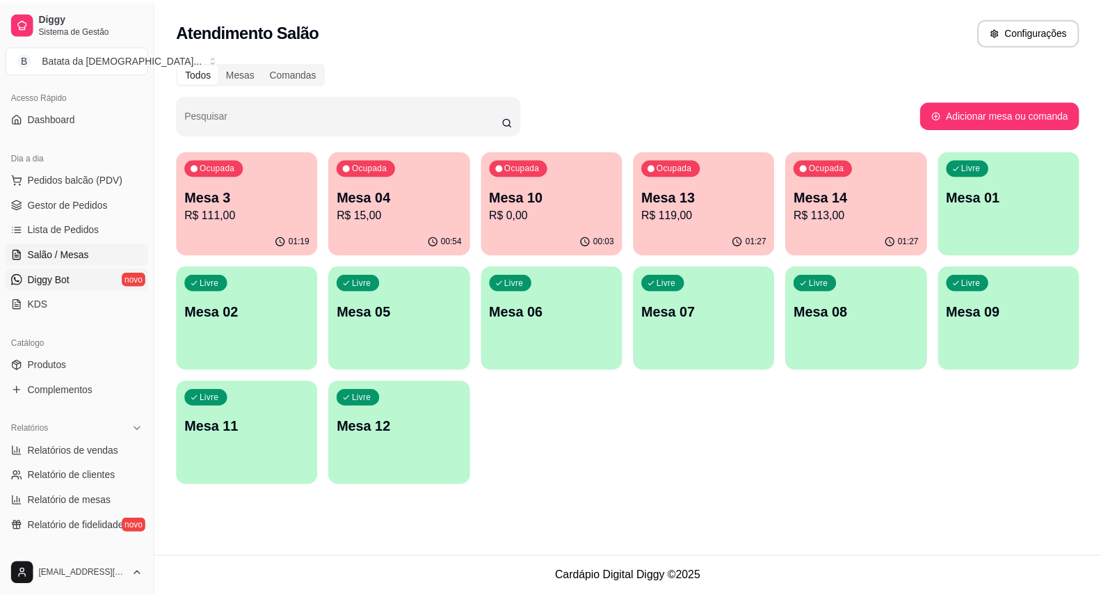
scroll to position [232, 0]
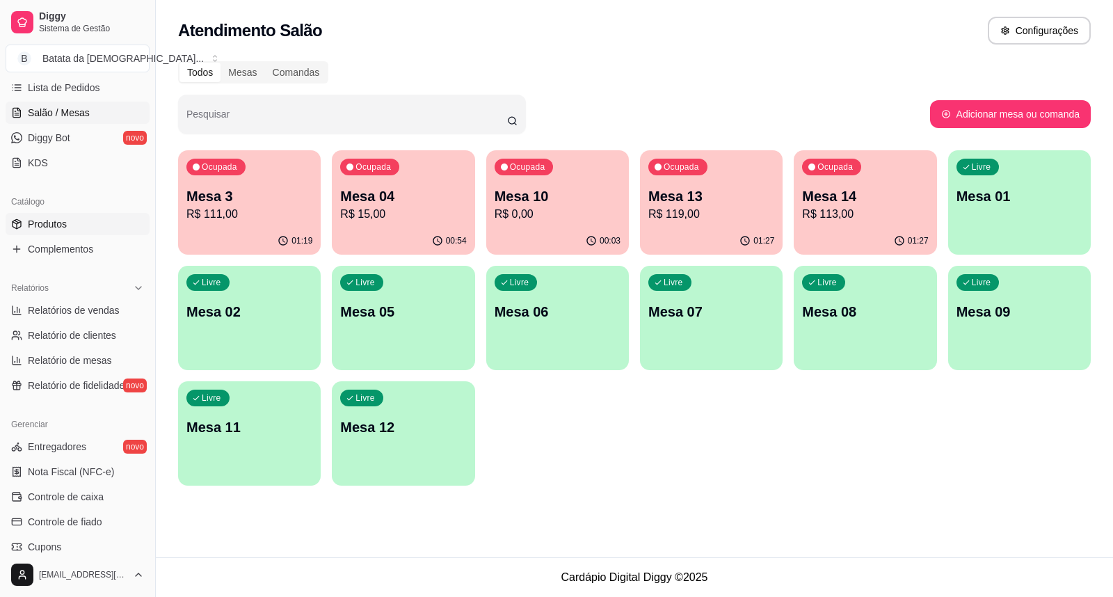
click at [77, 221] on link "Produtos" at bounding box center [78, 224] width 144 height 22
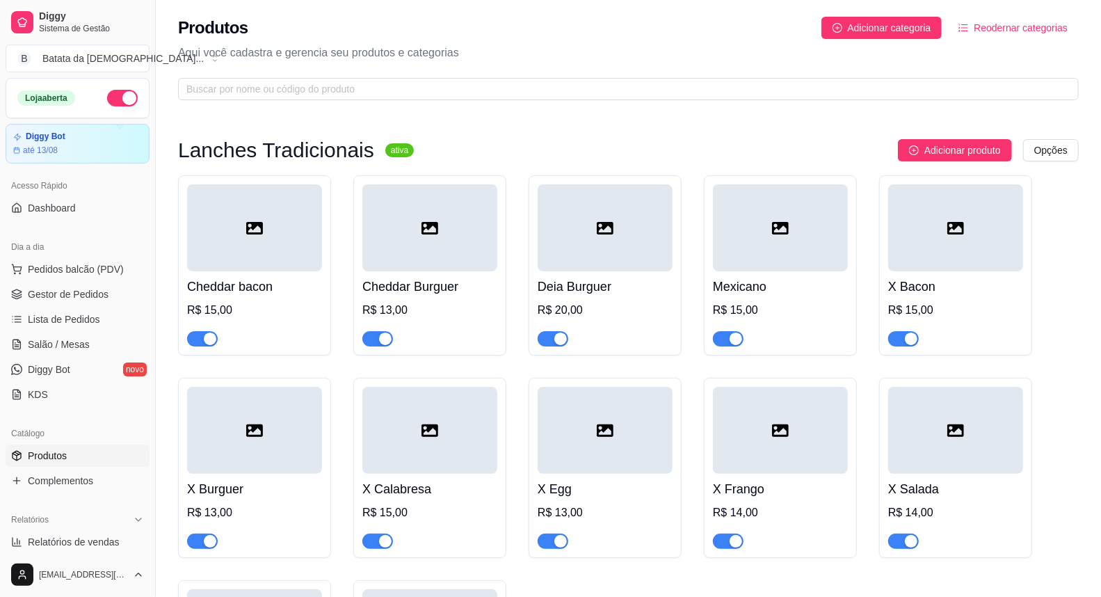
click at [79, 307] on ul "Pedidos balcão (PDV) Gestor de Pedidos Lista de Pedidos Salão / Mesas Diggy Bot…" at bounding box center [78, 332] width 144 height 148
click at [87, 322] on span "Lista de Pedidos" at bounding box center [64, 319] width 72 height 14
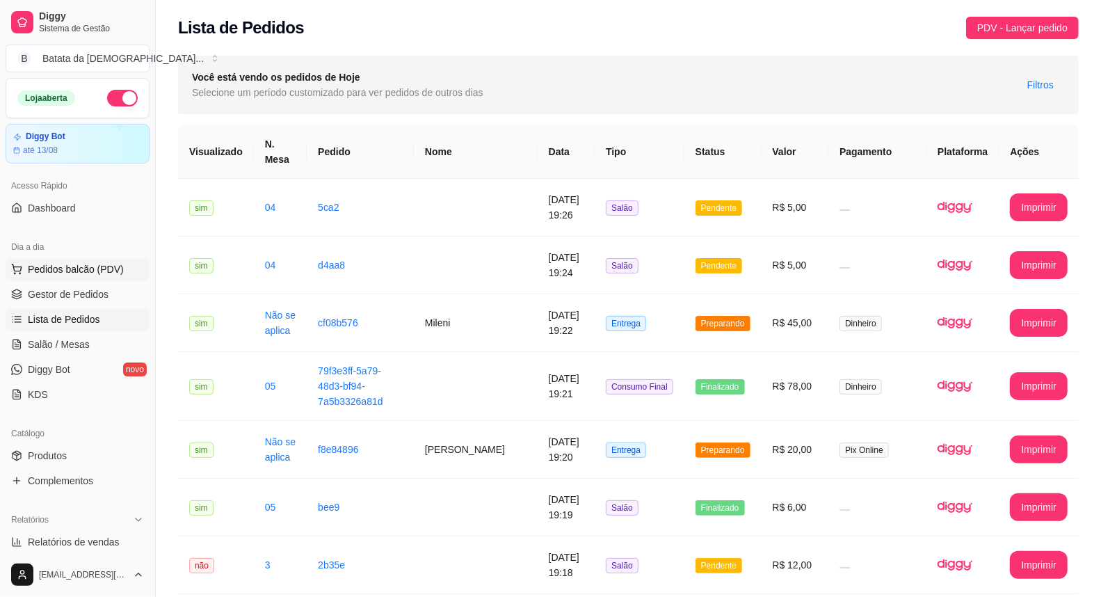
click at [96, 262] on span "Pedidos balcão (PDV)" at bounding box center [76, 269] width 96 height 14
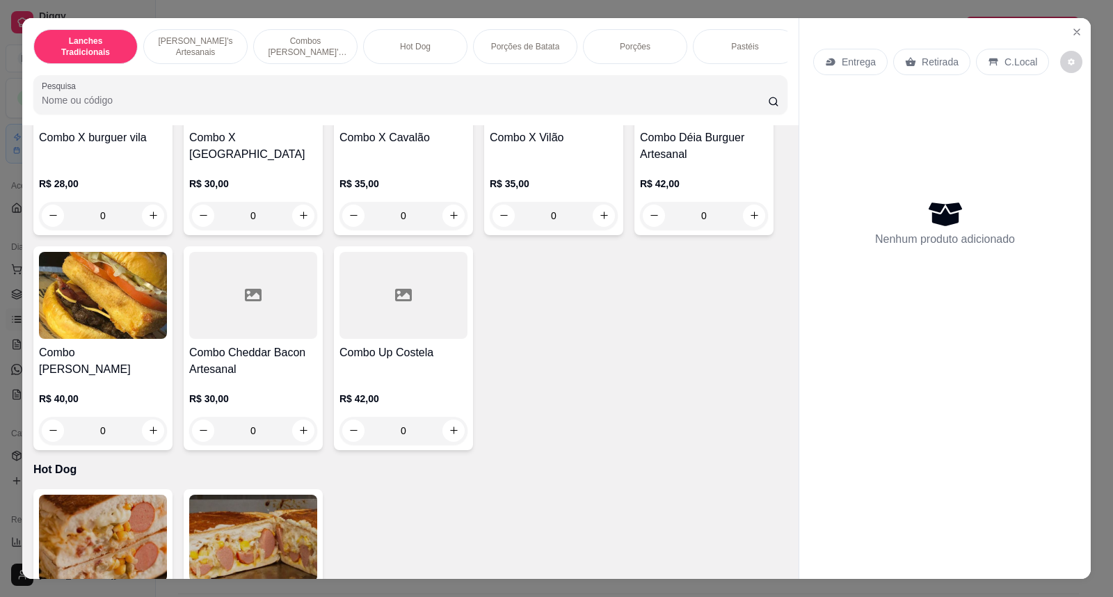
scroll to position [1236, 0]
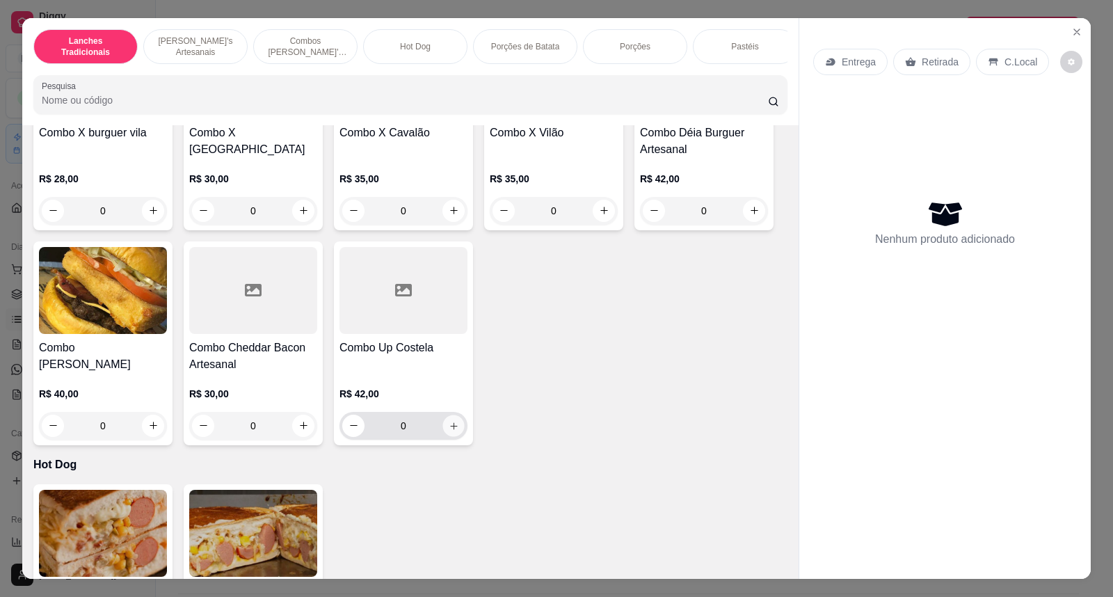
click at [449, 431] on icon "increase-product-quantity" at bounding box center [454, 425] width 10 height 10
type input "1"
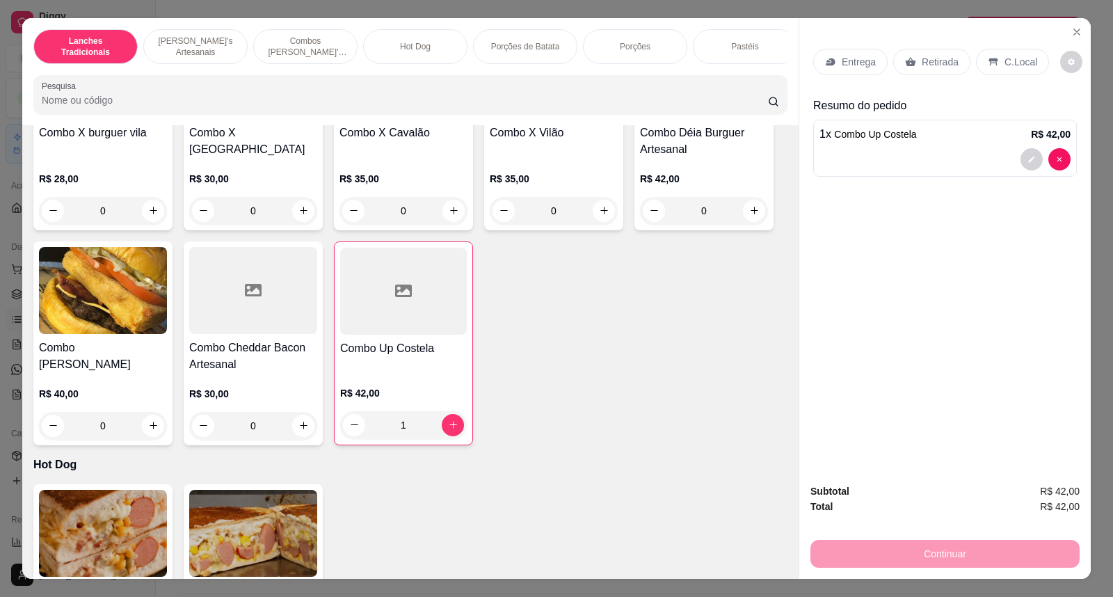
drag, startPoint x: 958, startPoint y: 64, endPoint x: 988, endPoint y: 126, distance: 68.8
click at [957, 64] on div "Retirada" at bounding box center [931, 62] width 77 height 26
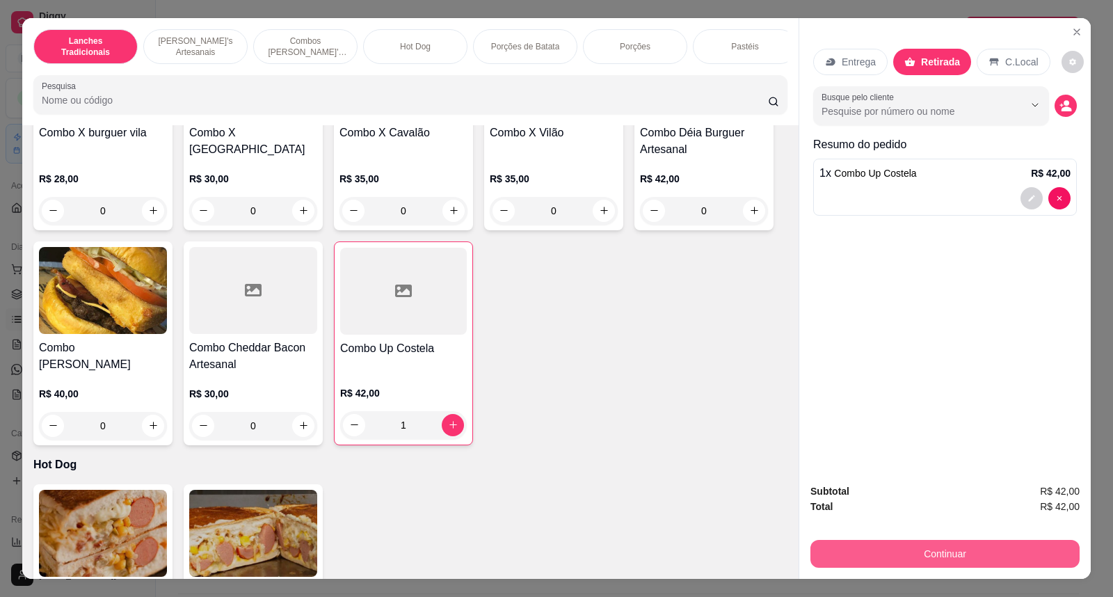
click at [931, 567] on button "Continuar" at bounding box center [945, 554] width 269 height 28
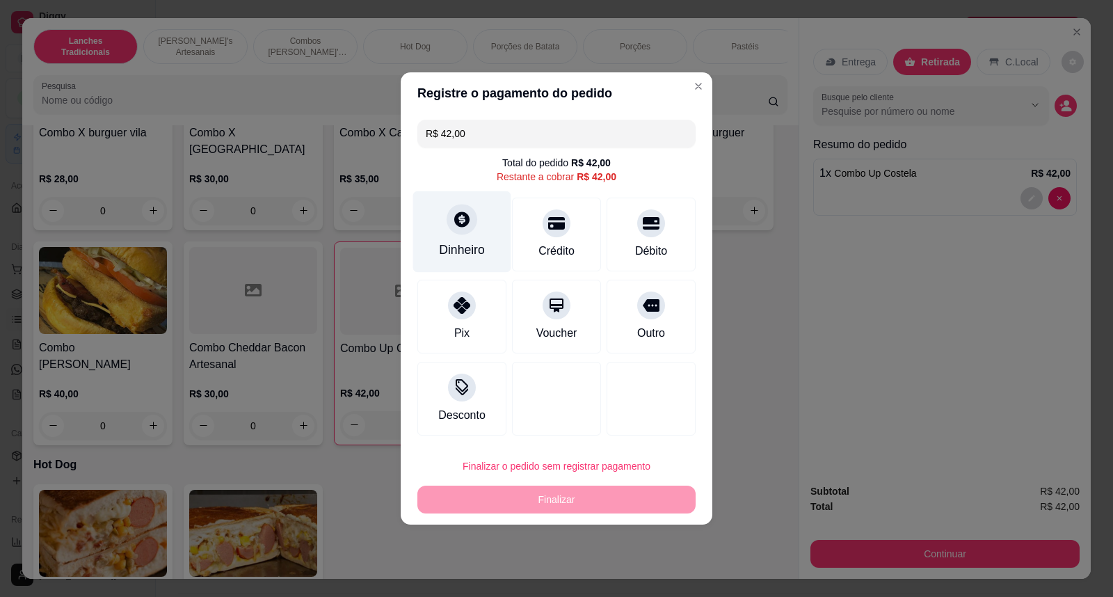
click at [477, 251] on div "Dinheiro" at bounding box center [462, 250] width 46 height 18
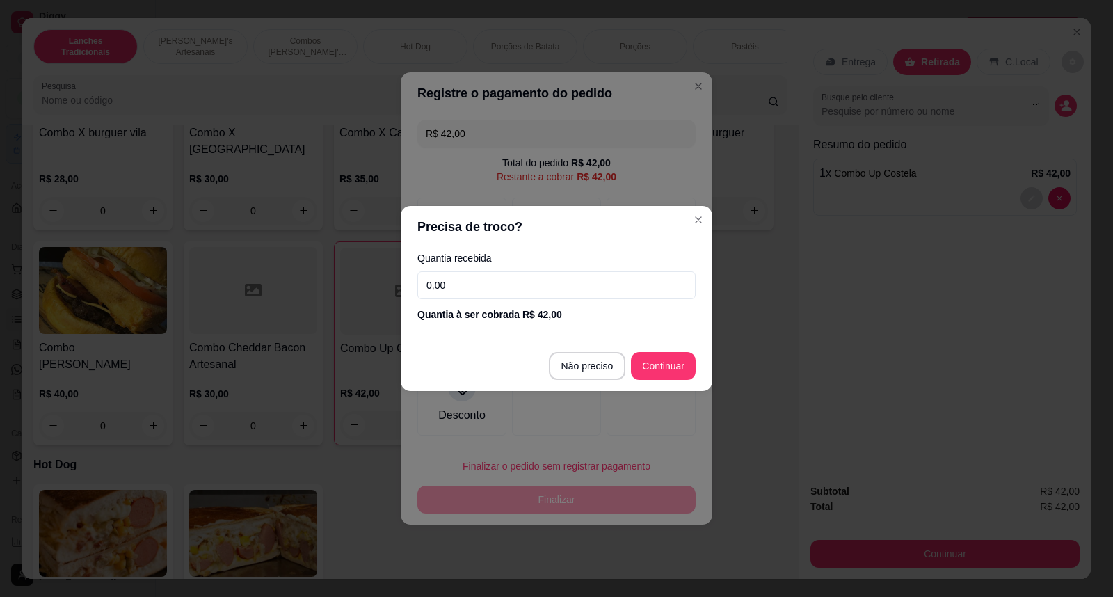
click at [558, 282] on input "0,00" at bounding box center [556, 285] width 278 height 28
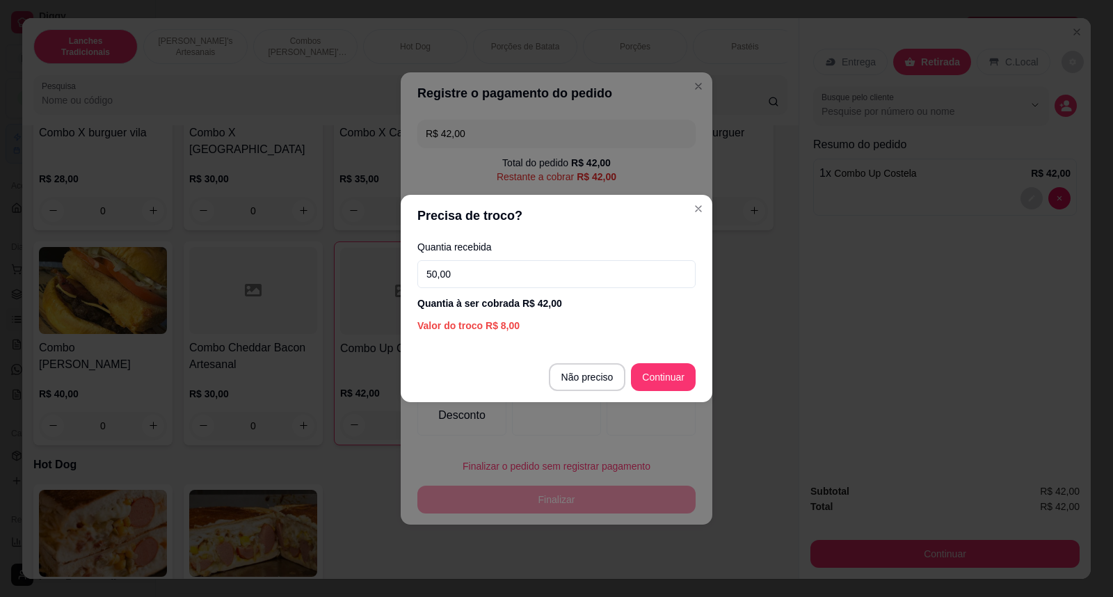
type input "50,00"
type input "R$ 0,00"
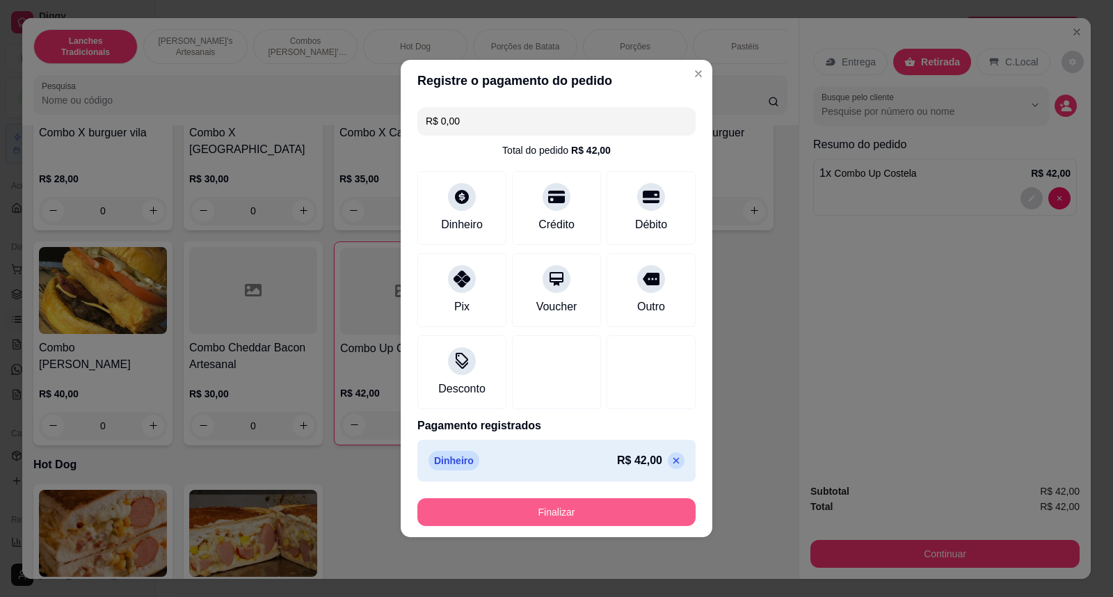
click at [612, 505] on button "Finalizar" at bounding box center [556, 512] width 278 height 28
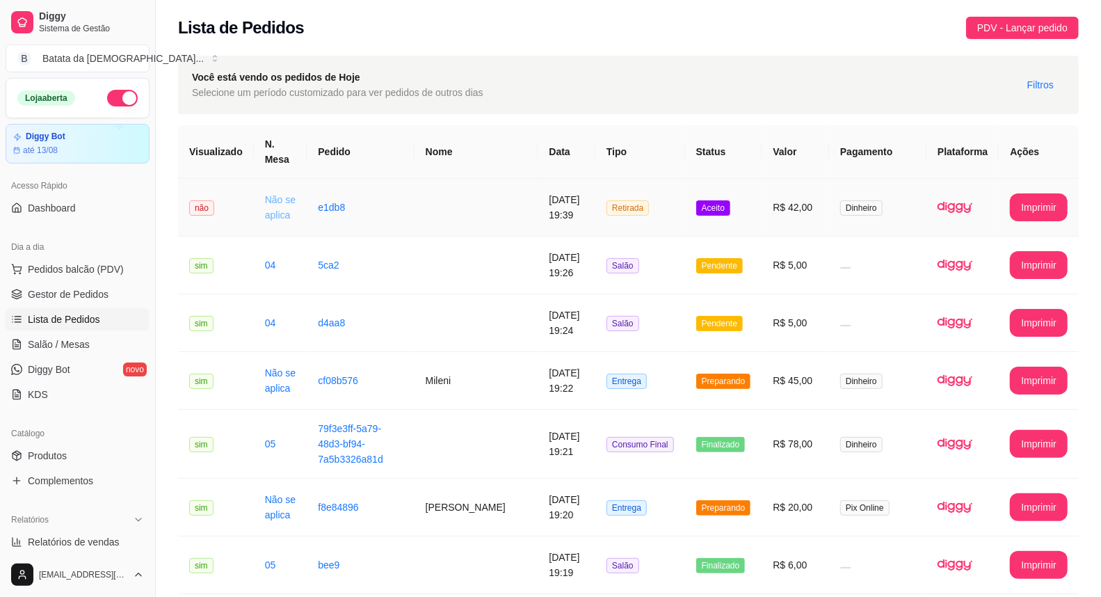
click at [285, 198] on link "Não se aplica" at bounding box center [280, 207] width 31 height 26
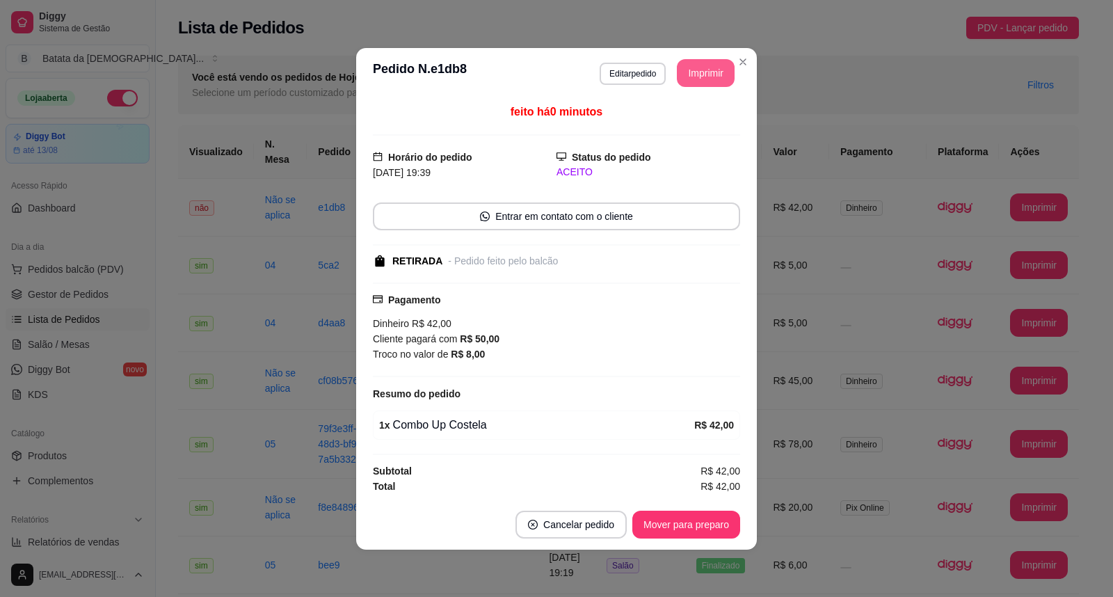
click at [696, 68] on button "Imprimir" at bounding box center [706, 73] width 58 height 28
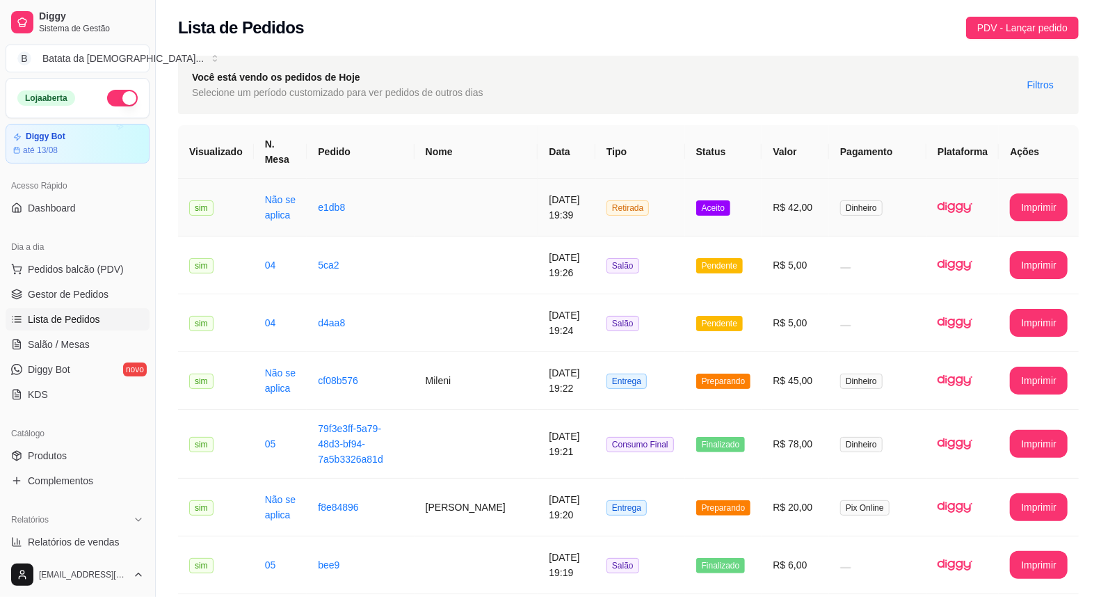
click at [823, 198] on td "R$ 42,00" at bounding box center [795, 208] width 67 height 58
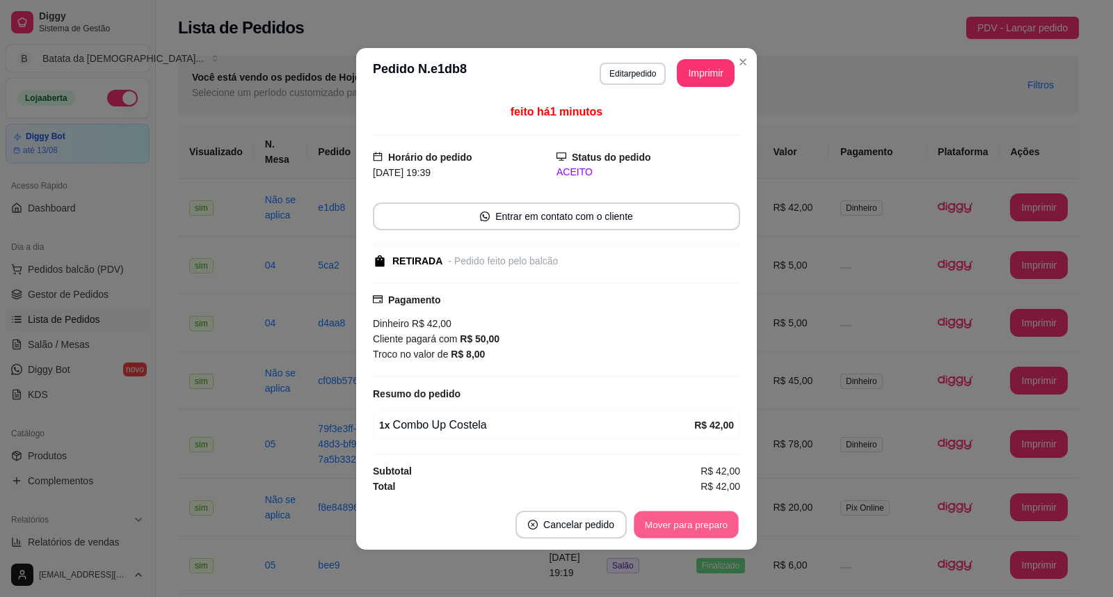
click at [720, 555] on div "**********" at bounding box center [556, 298] width 1113 height 597
click at [712, 534] on button "Mover para preparo" at bounding box center [686, 525] width 108 height 28
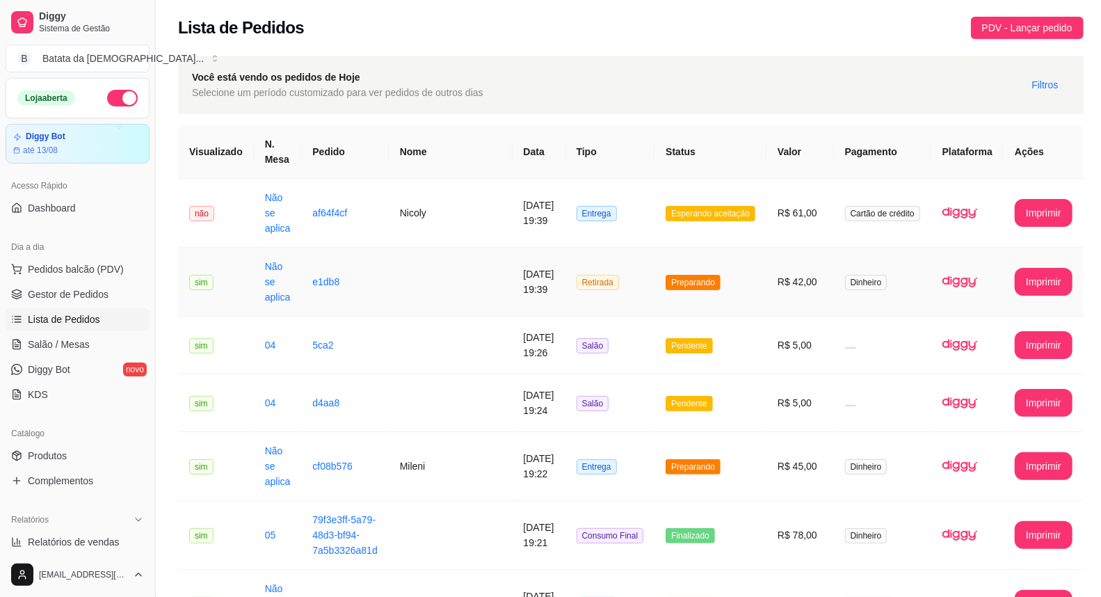
click at [705, 276] on td "Preparando" at bounding box center [711, 282] width 112 height 69
